Goal: Find specific page/section: Find specific page/section

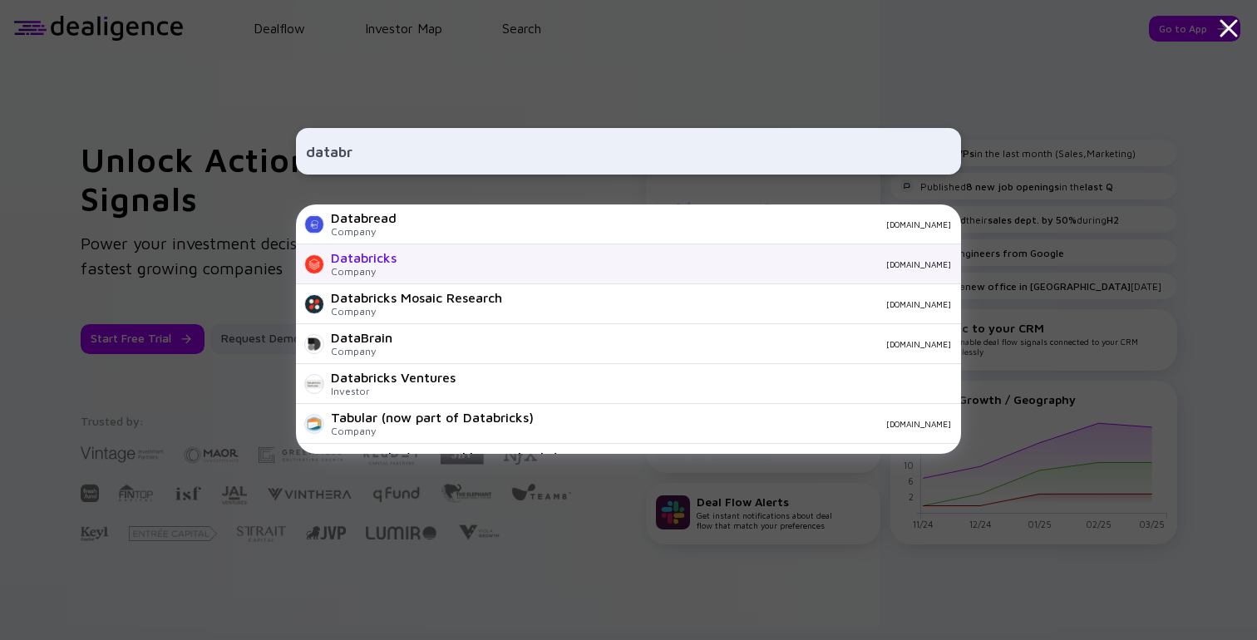
type input "databr"
click at [574, 273] on div "Databricks Company [DOMAIN_NAME]" at bounding box center [628, 264] width 665 height 40
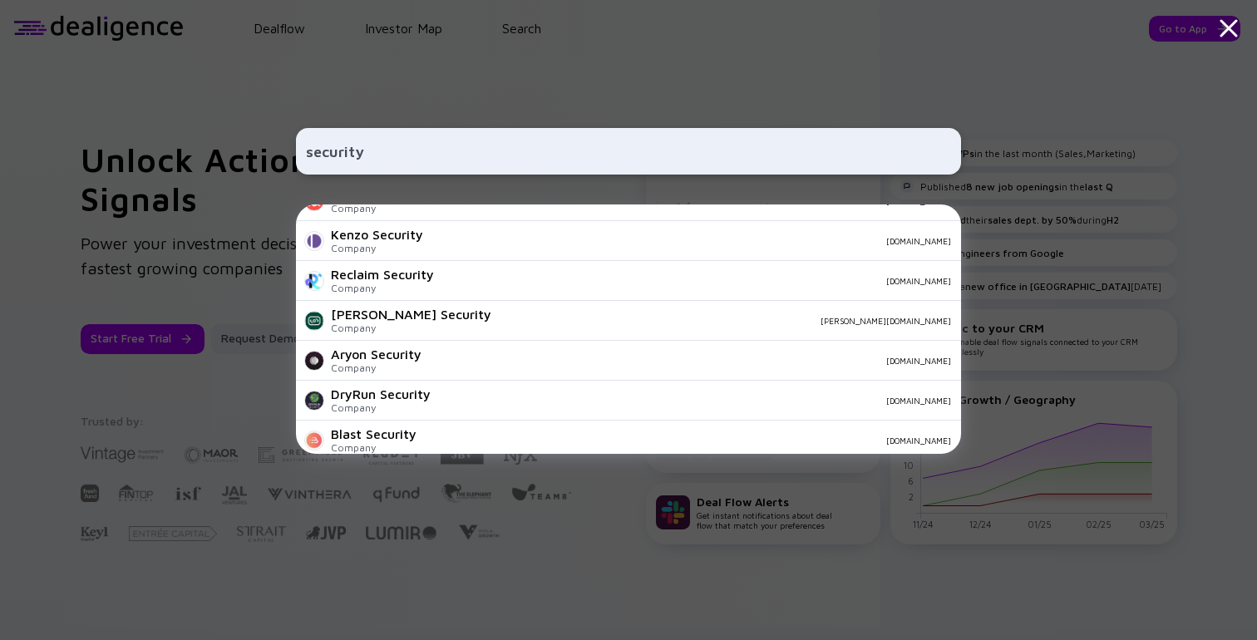
scroll to position [346, 0]
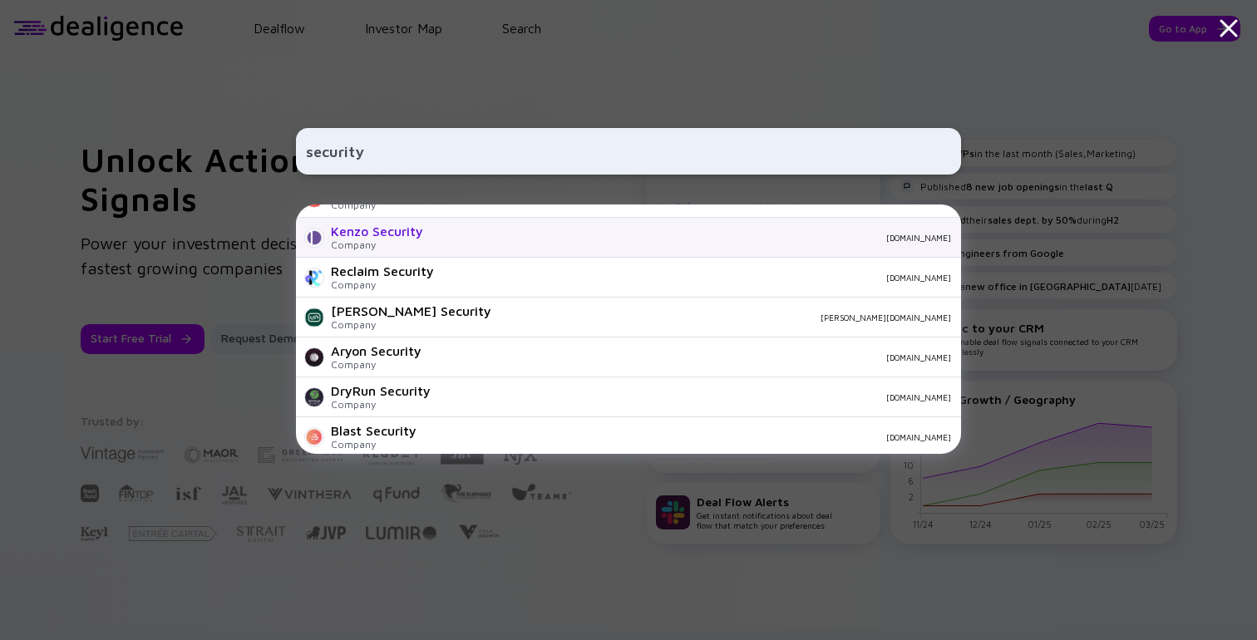
type input "security"
click at [515, 239] on div "kenzo.security" at bounding box center [694, 238] width 515 height 10
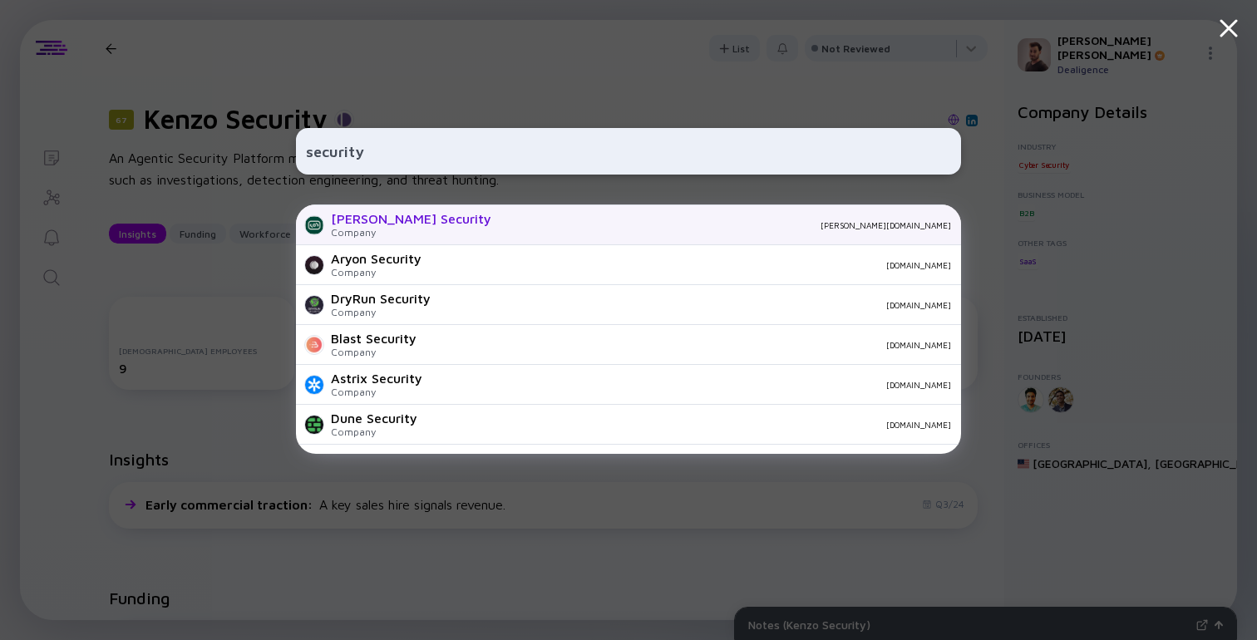
scroll to position [456, 0]
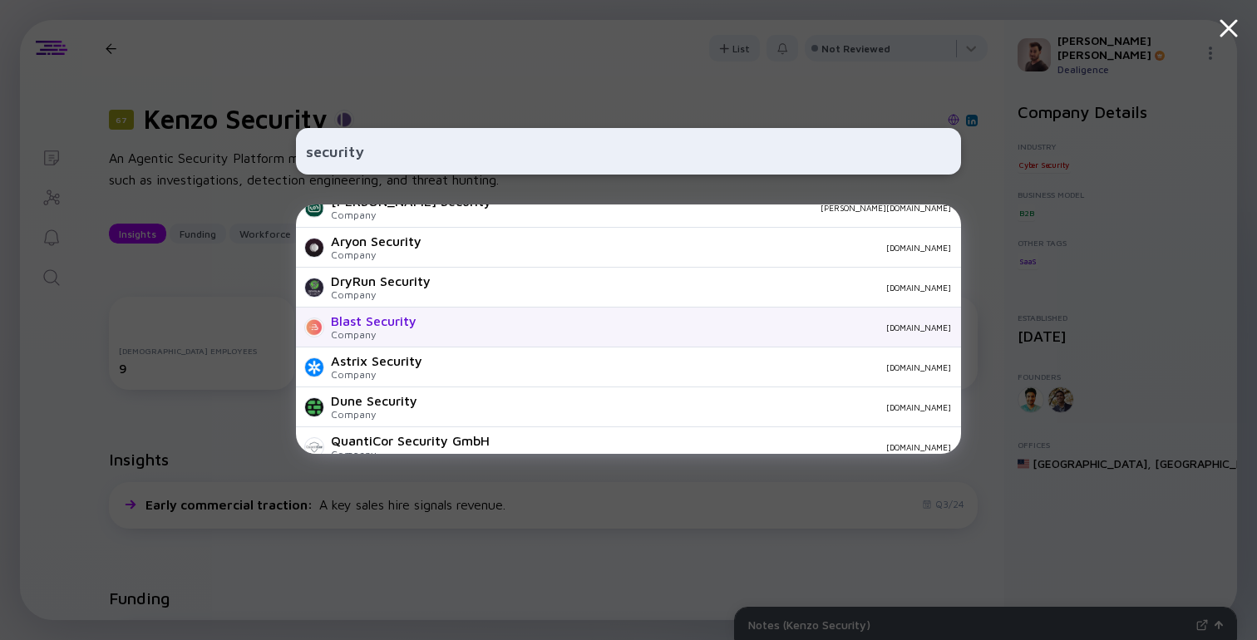
type input "security"
click at [608, 333] on div "blast.security" at bounding box center [690, 328] width 521 height 10
